Goal: Task Accomplishment & Management: Manage account settings

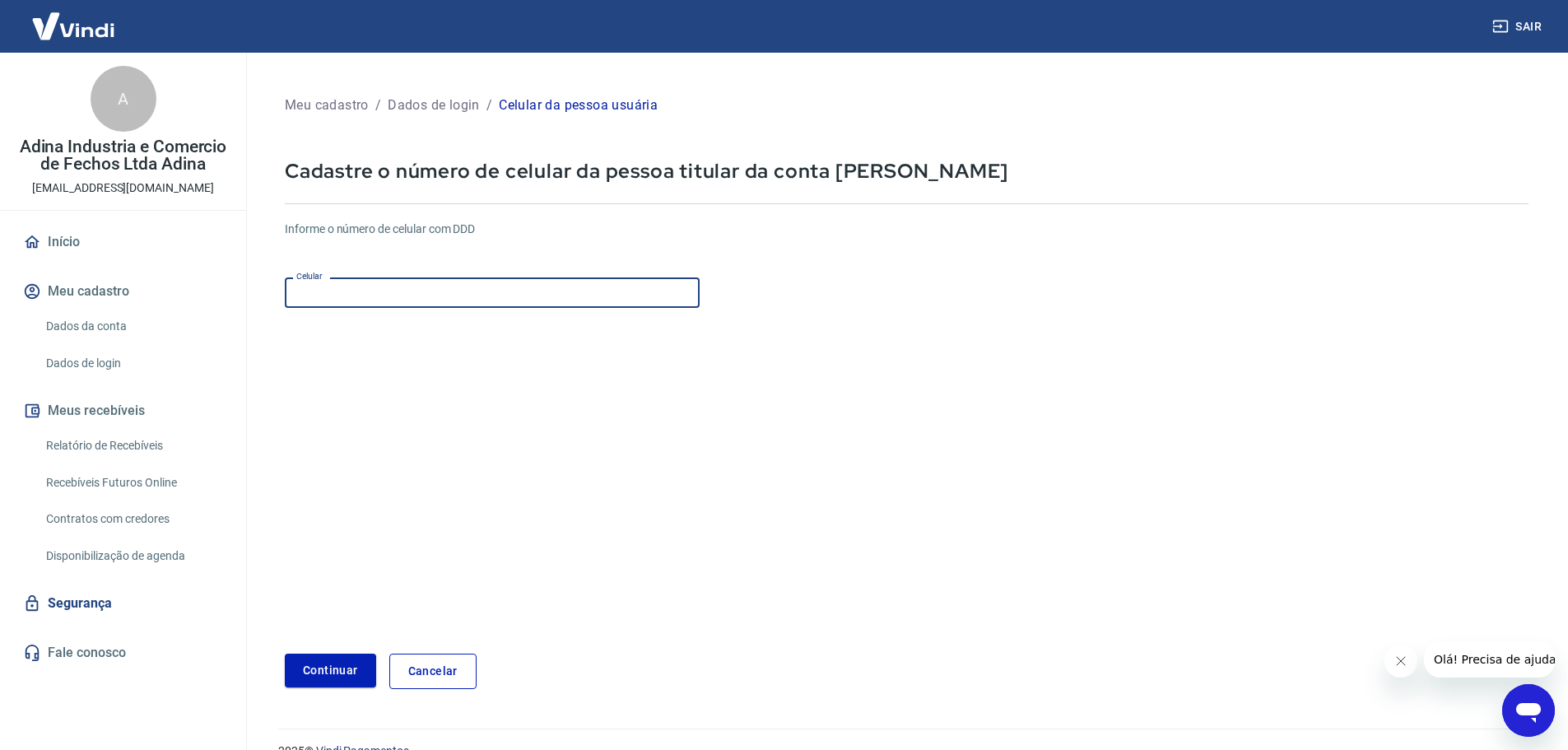
click at [416, 296] on input "Celular" at bounding box center [492, 293] width 415 height 30
type input "(21) 99413-4404"
click at [327, 667] on button "Continuar" at bounding box center [330, 670] width 91 height 34
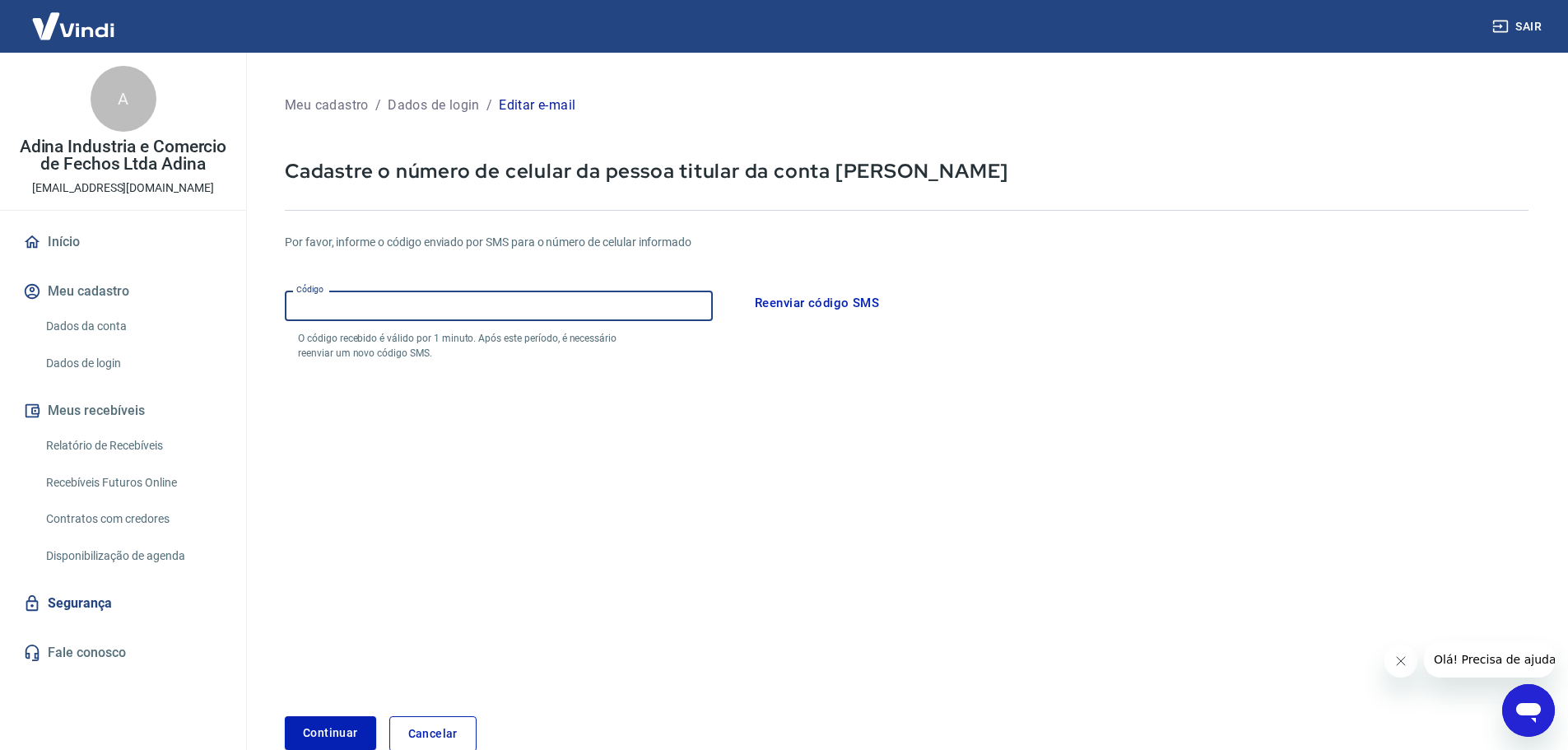
click at [568, 293] on input "Código" at bounding box center [498, 306] width 428 height 30
type input "002178"
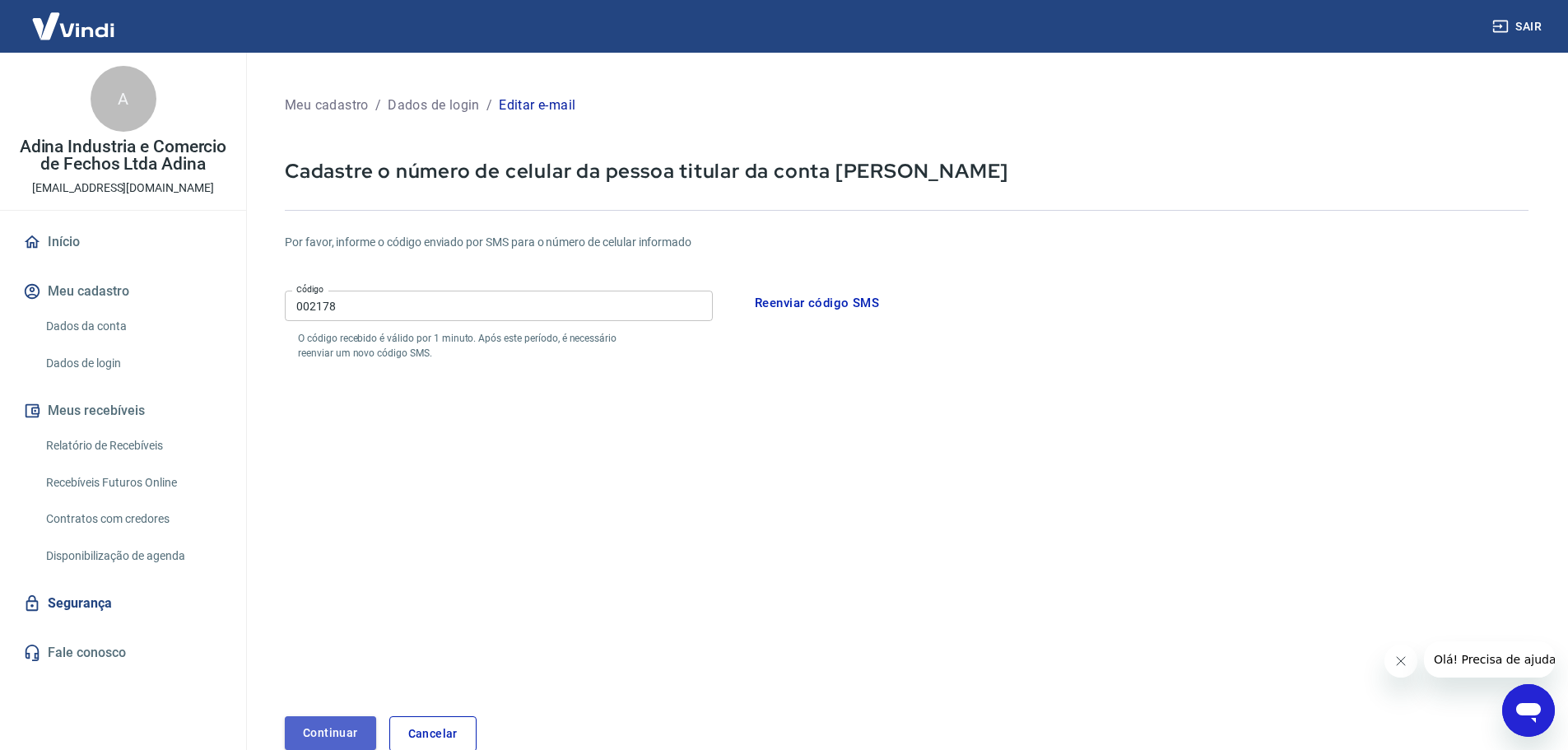
click at [354, 727] on button "Continuar" at bounding box center [330, 733] width 91 height 34
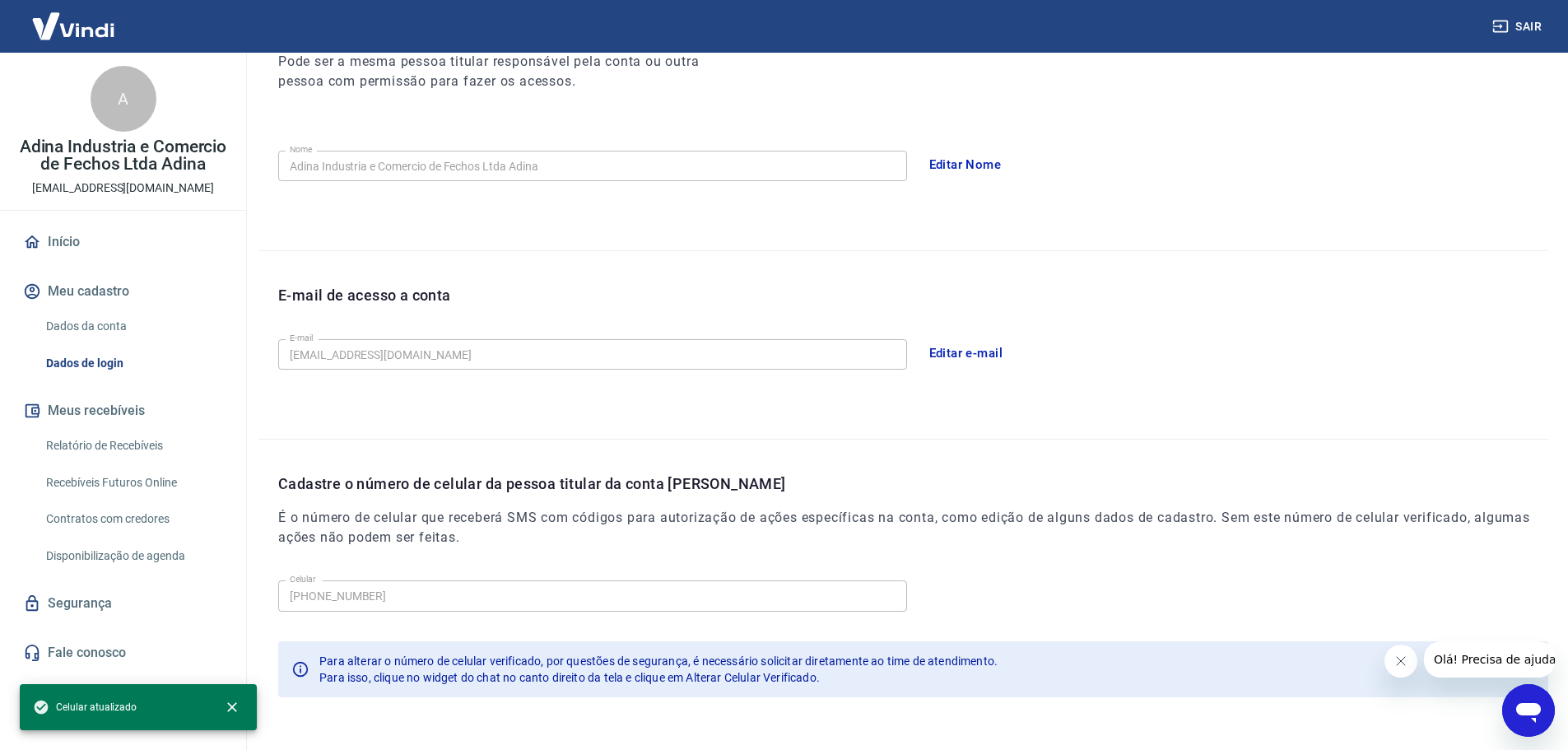
scroll to position [304, 0]
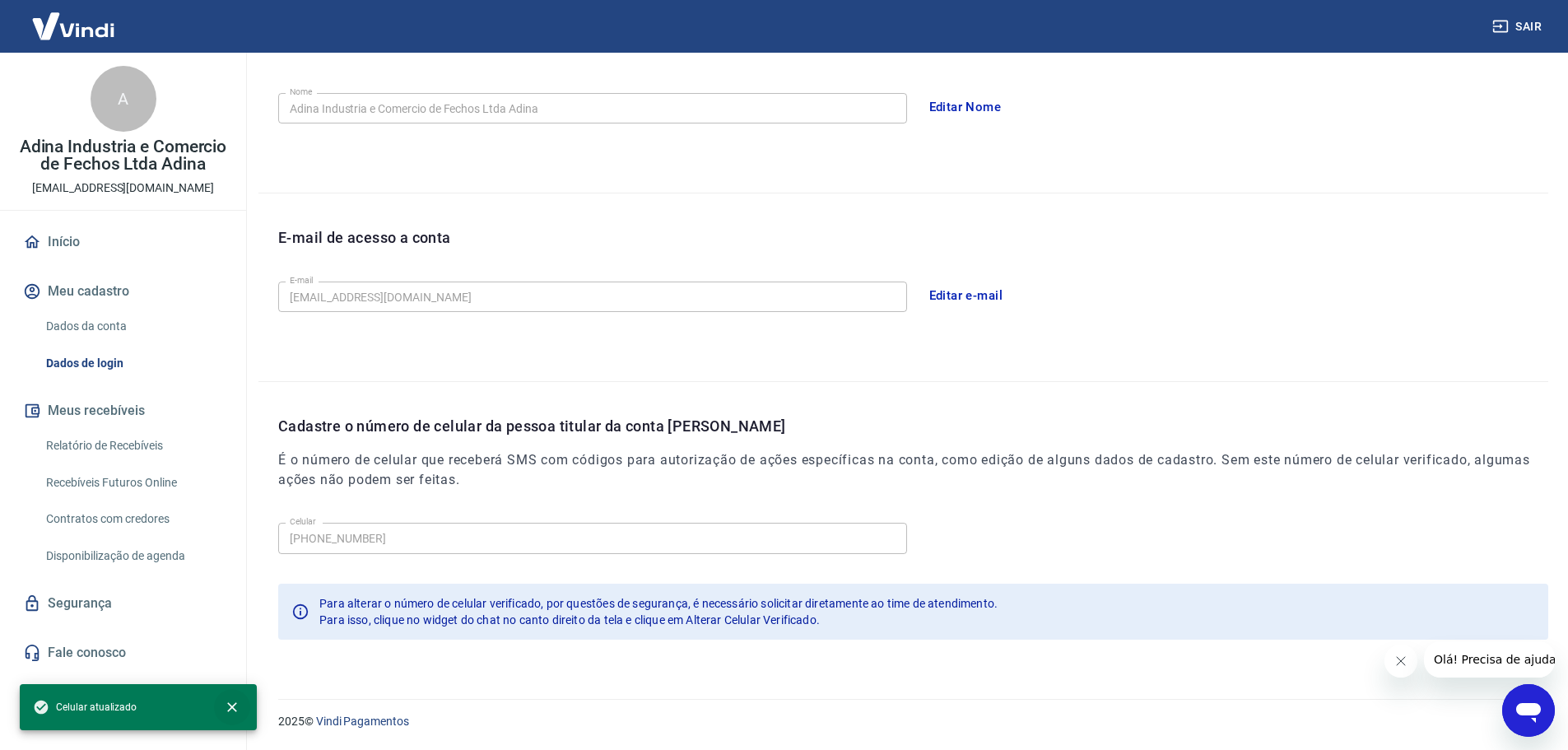
click at [232, 705] on icon "close" at bounding box center [231, 707] width 17 height 17
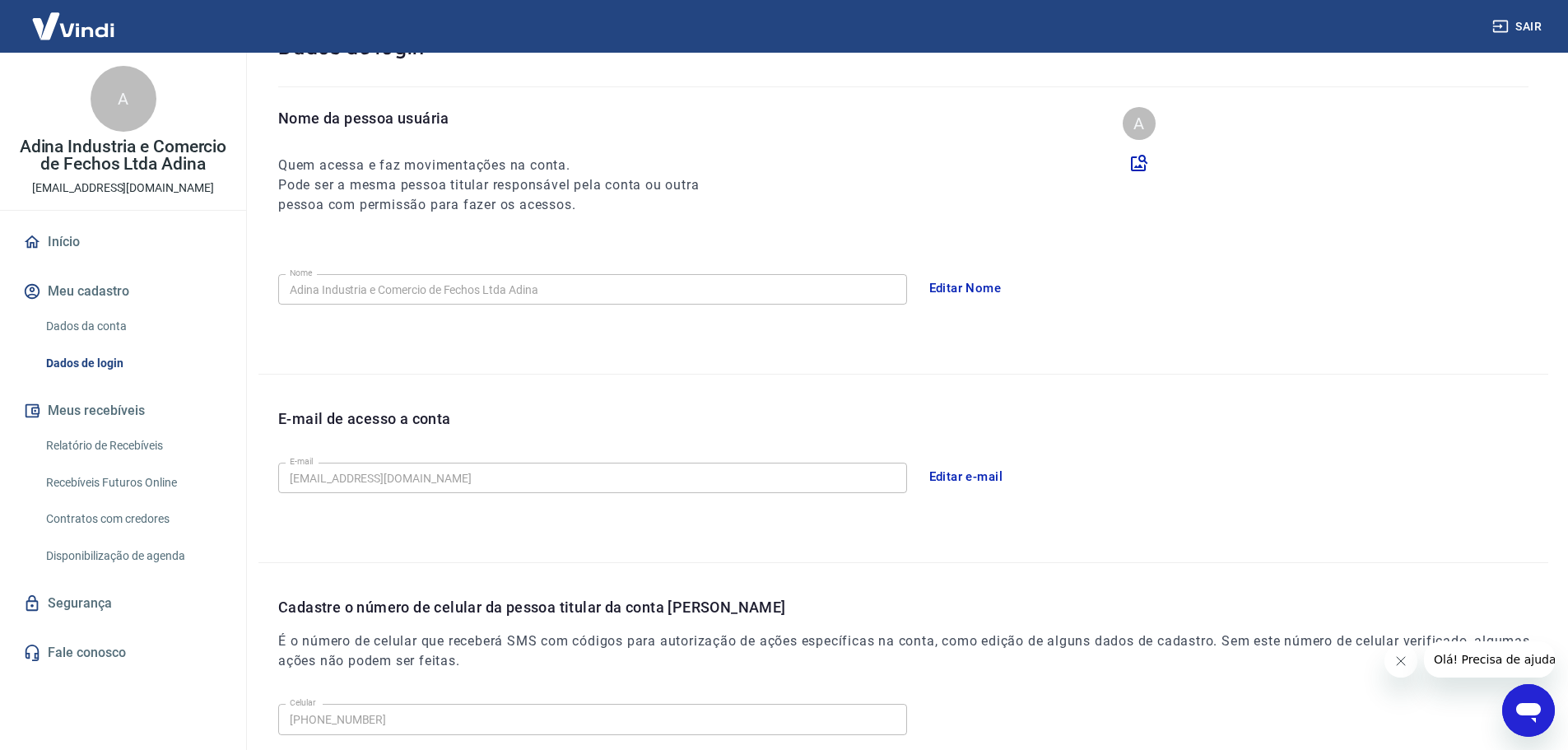
scroll to position [0, 0]
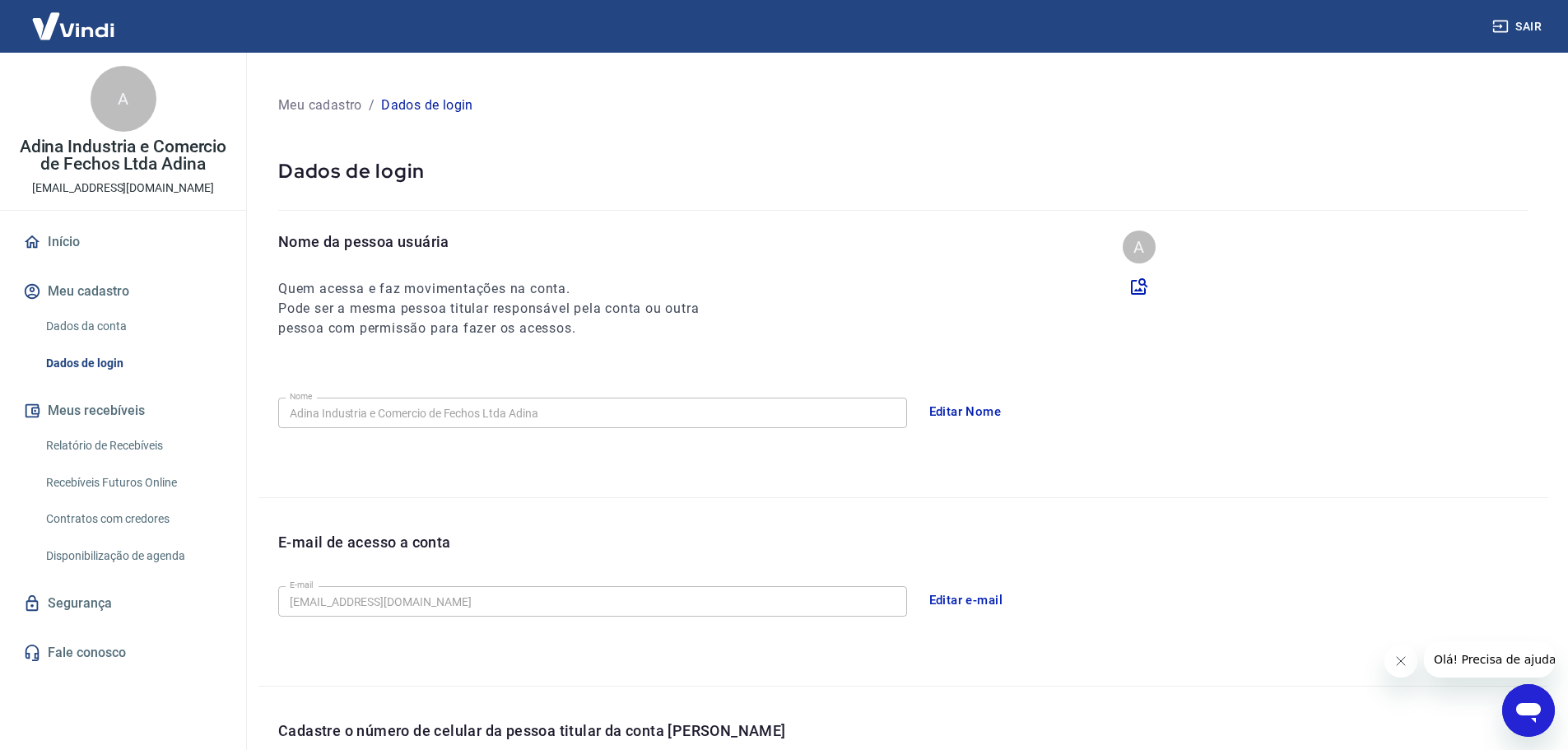
click at [69, 246] on link "Início" at bounding box center [122, 241] width 207 height 36
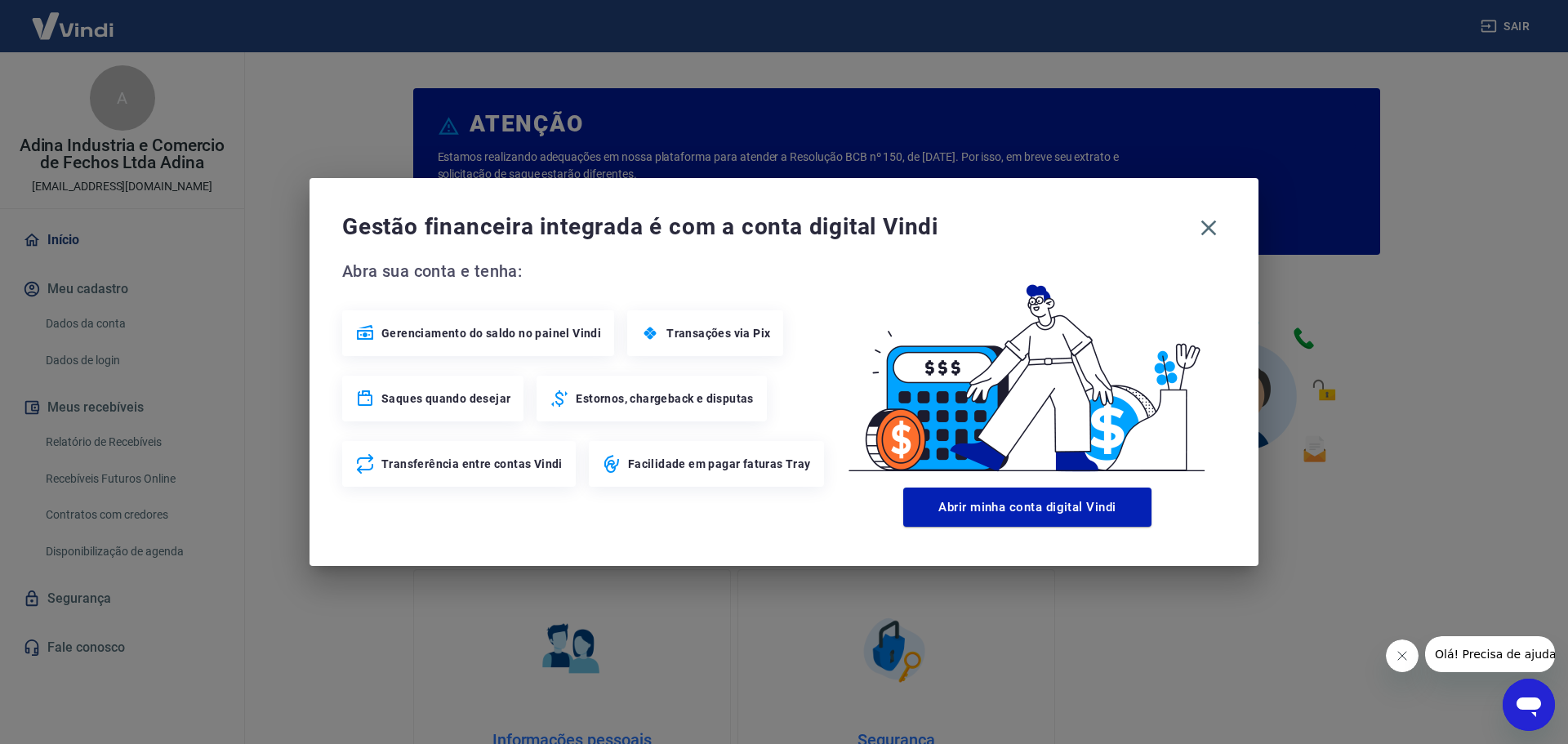
click at [383, 332] on span "Gerenciamento do saldo no painel Vindi" at bounding box center [492, 332] width 220 height 17
click at [1207, 230] on icon "button" at bounding box center [1210, 229] width 16 height 16
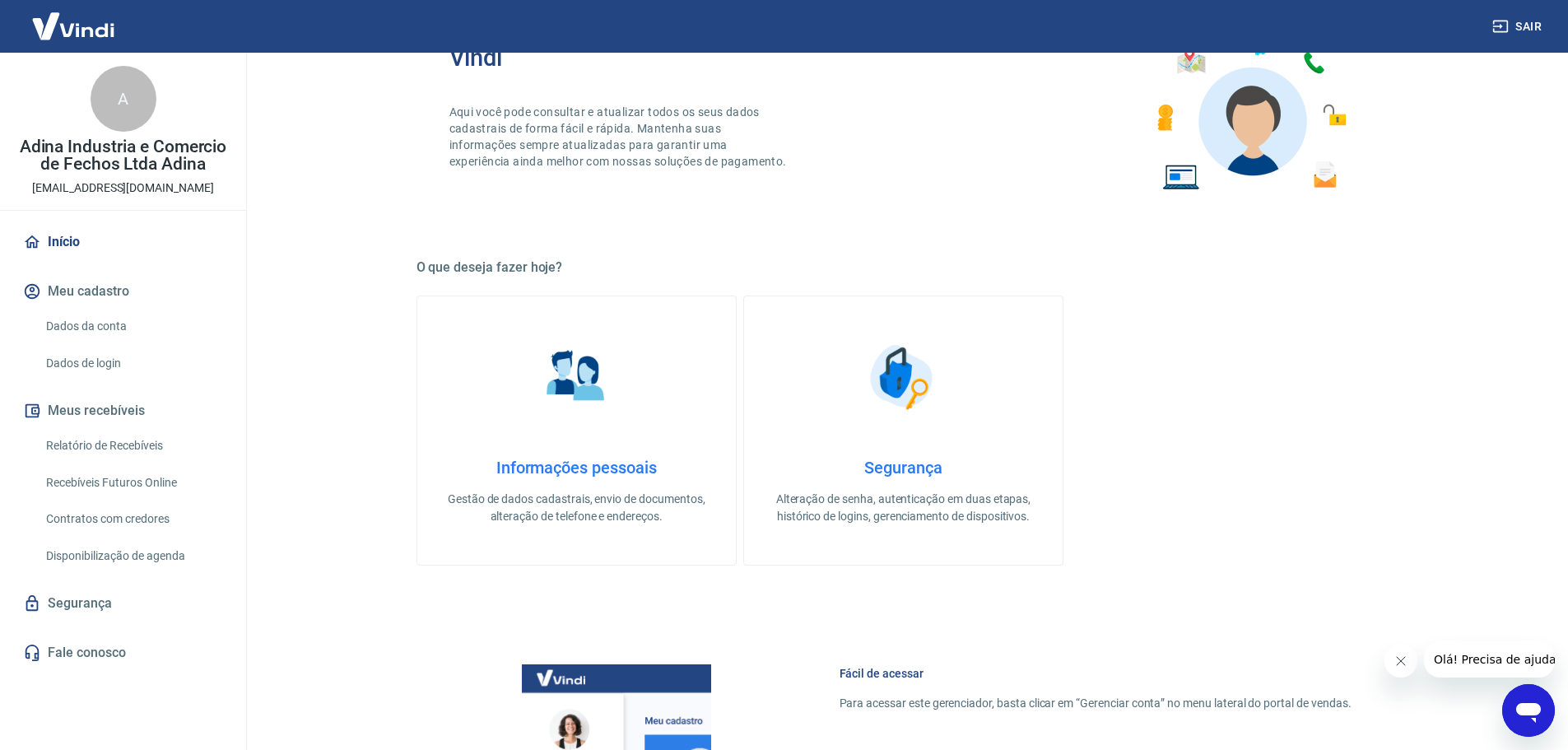
scroll to position [329, 0]
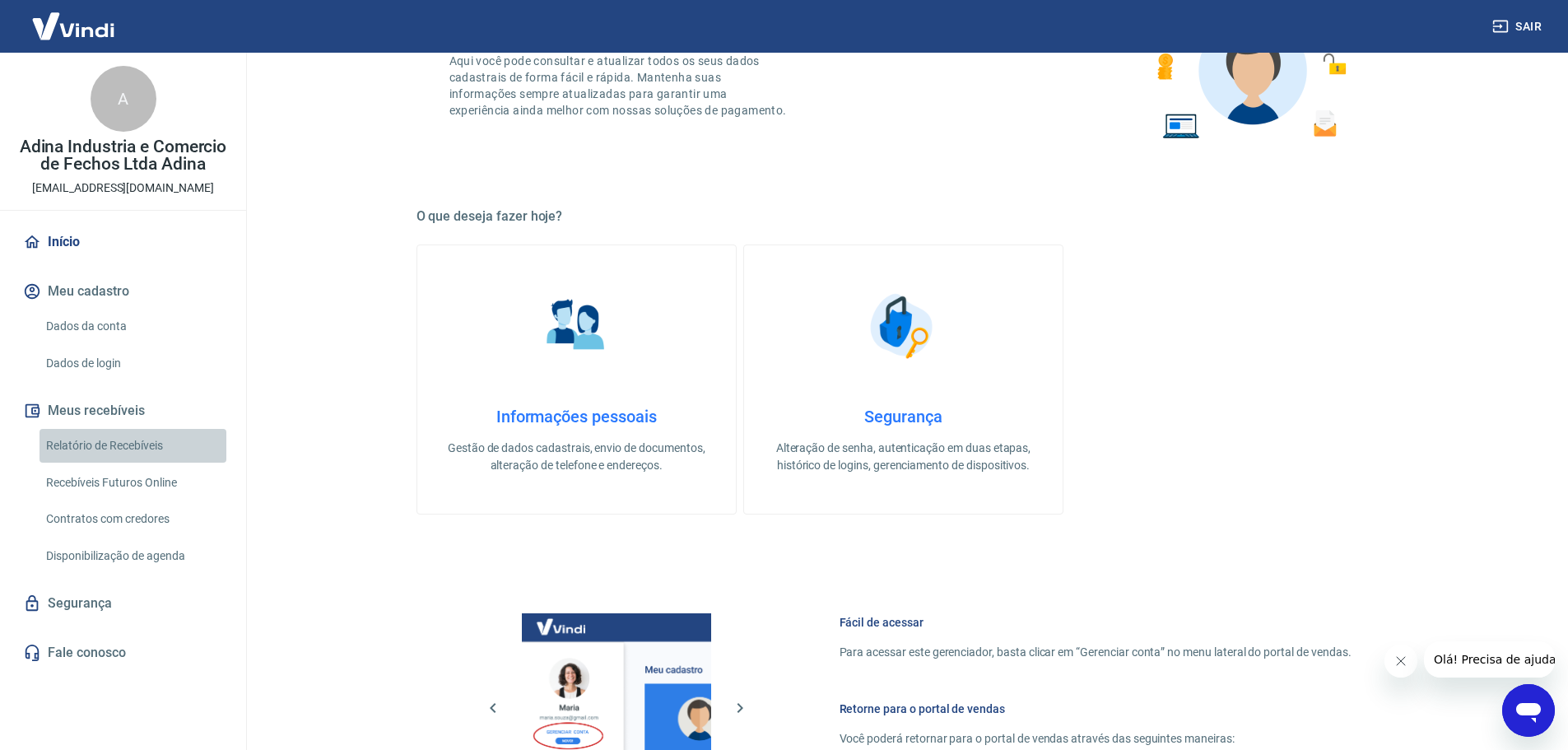
click at [130, 439] on link "Relatório de Recebíveis" at bounding box center [133, 446] width 187 height 34
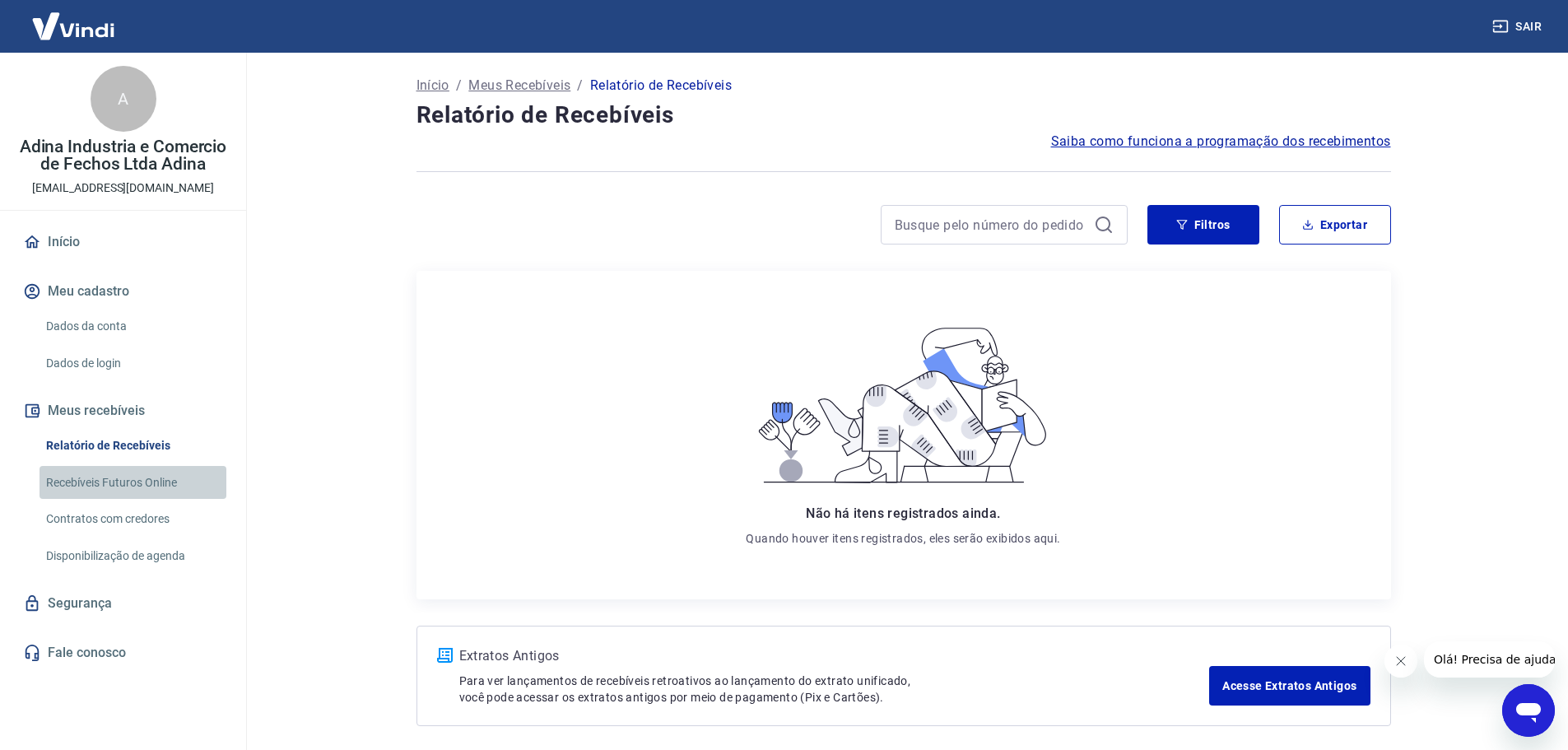
click at [161, 482] on link "Recebíveis Futuros Online" at bounding box center [133, 482] width 187 height 34
